Goal: Information Seeking & Learning: Learn about a topic

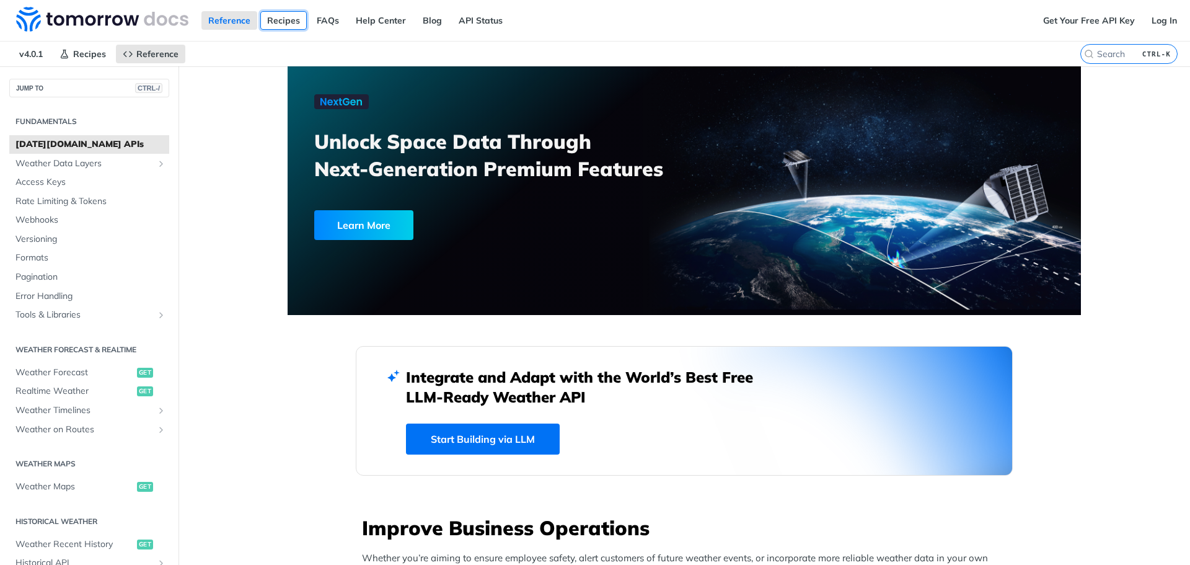
click at [282, 19] on link "Recipes" at bounding box center [283, 20] width 47 height 19
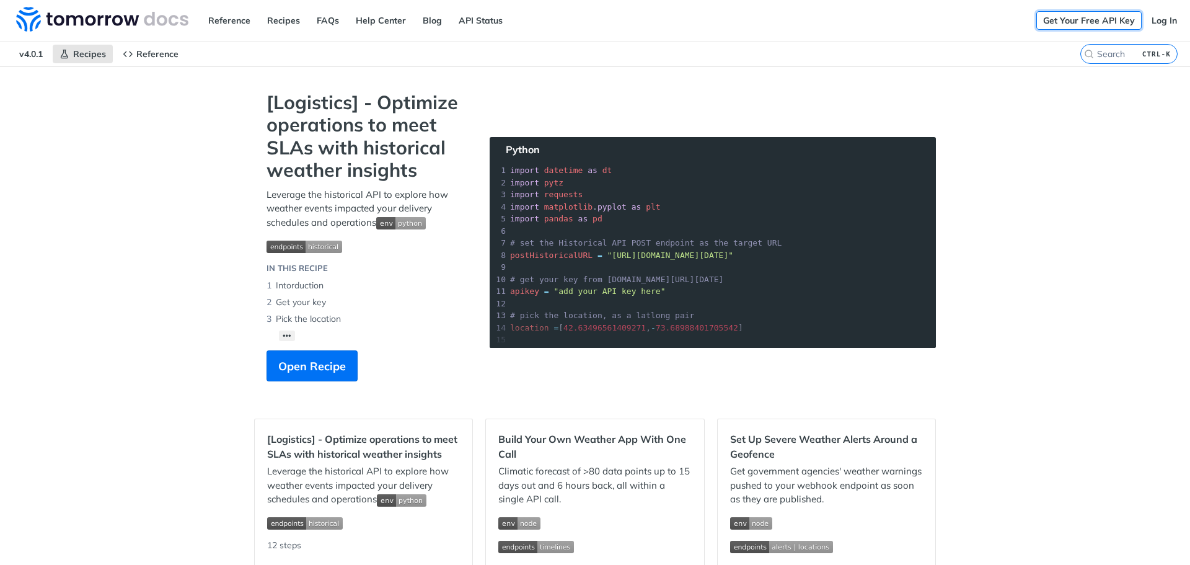
click at [1063, 15] on link "Get Your Free API Key" at bounding box center [1089, 20] width 105 height 19
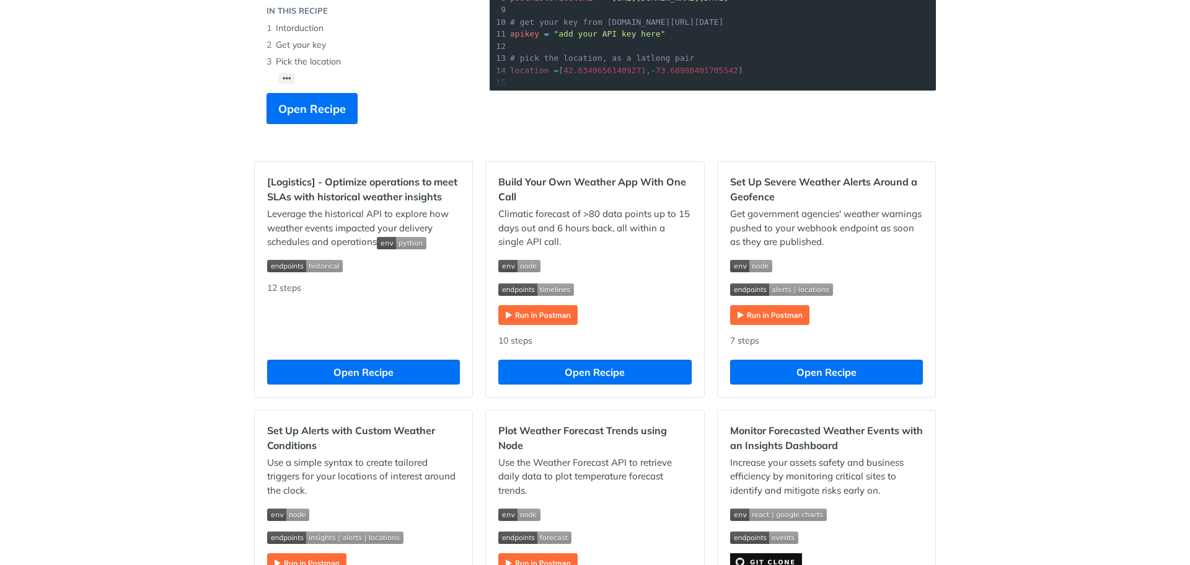
scroll to position [258, 0]
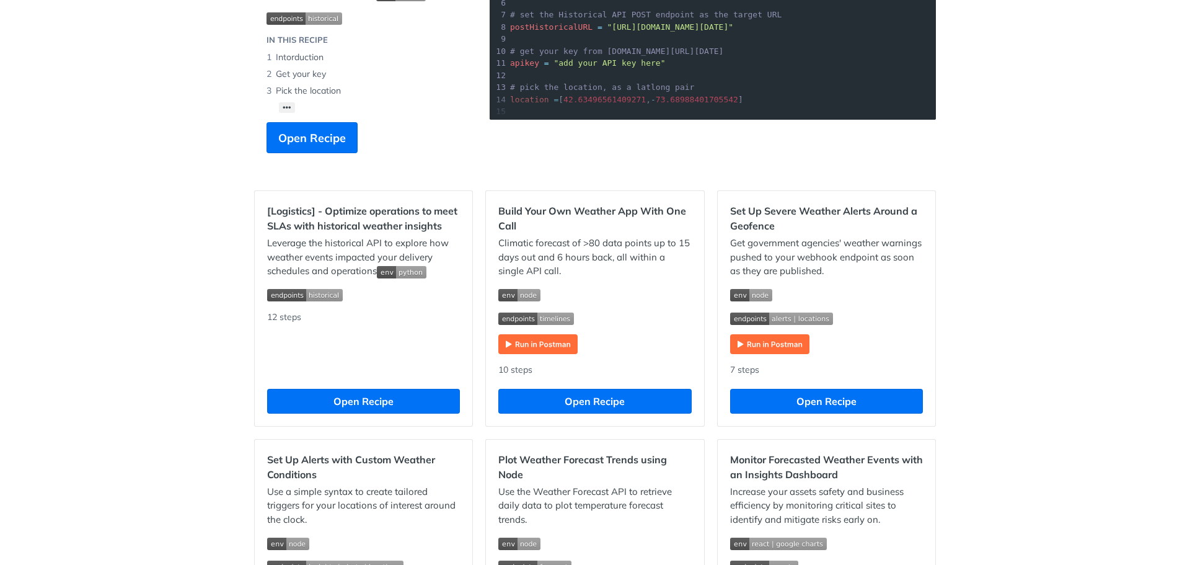
scroll to position [0, 0]
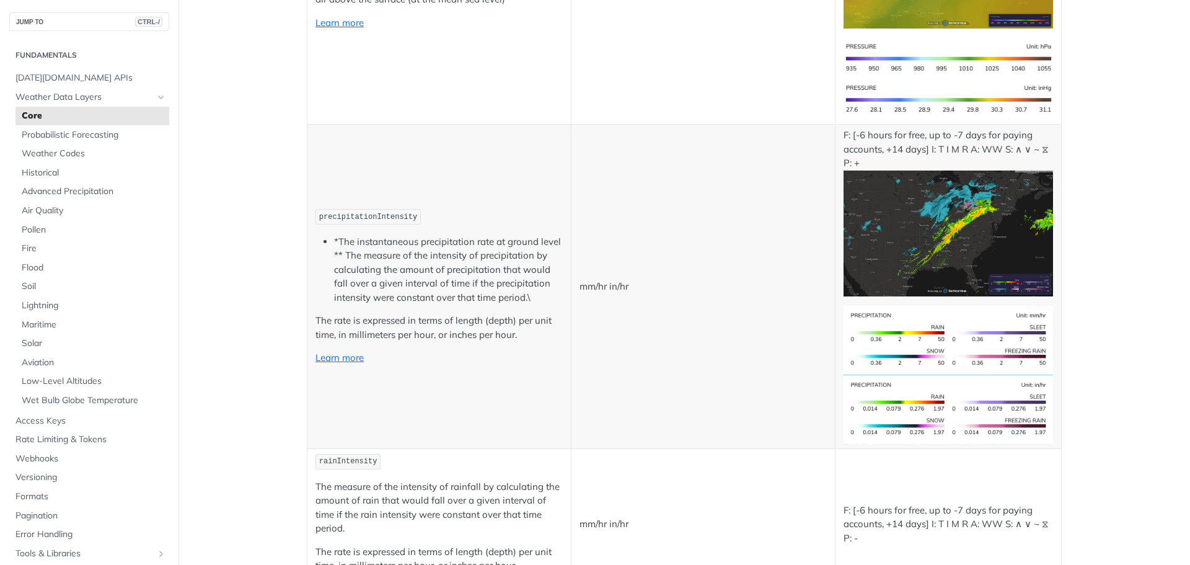
scroll to position [2120, 0]
click at [340, 354] on link "Learn more" at bounding box center [340, 357] width 48 height 12
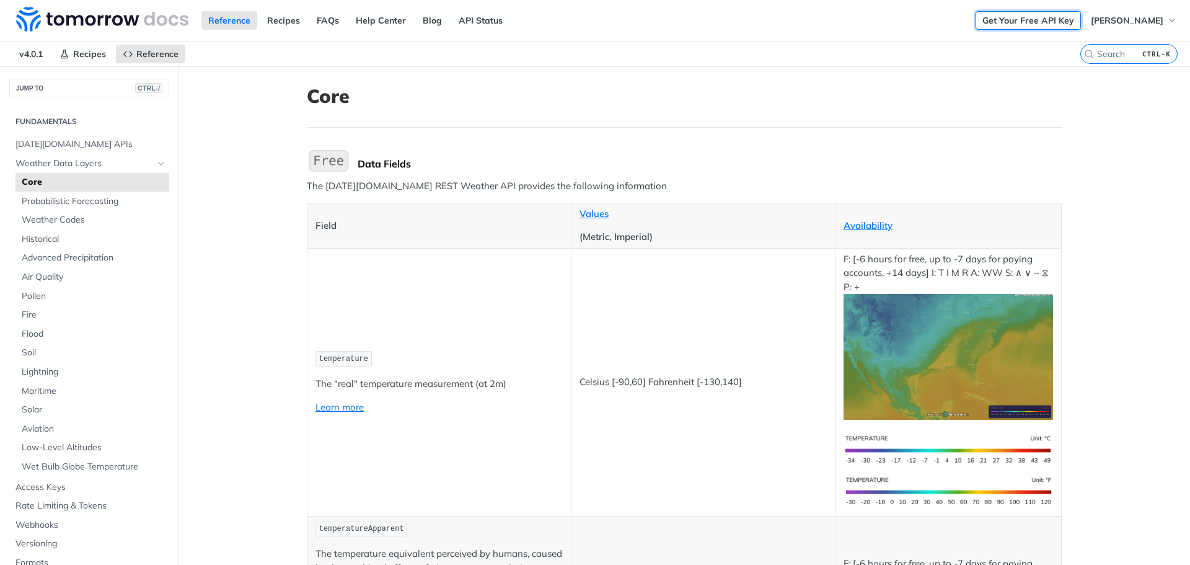
click at [1040, 24] on link "Get Your Free API Key" at bounding box center [1028, 20] width 105 height 19
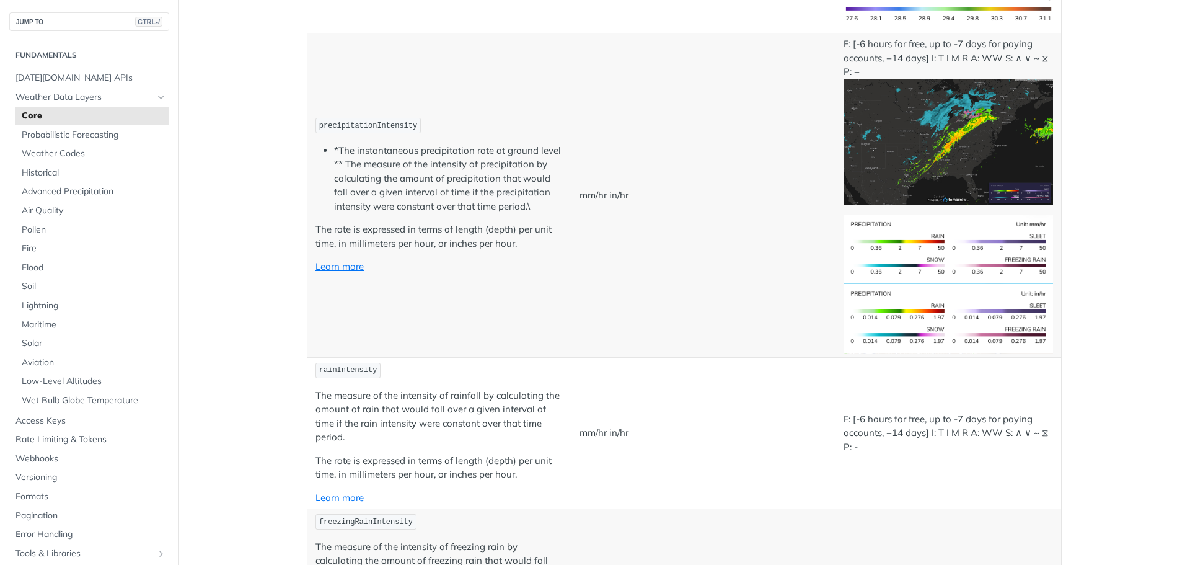
scroll to position [2213, 0]
